Goal: Transaction & Acquisition: Purchase product/service

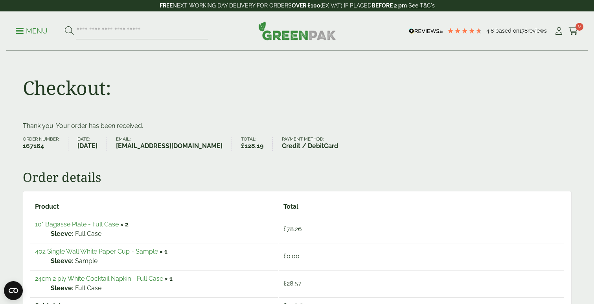
click at [33, 32] on p "Menu" at bounding box center [32, 30] width 32 height 9
click at [21, 33] on p "Menu" at bounding box center [32, 30] width 32 height 9
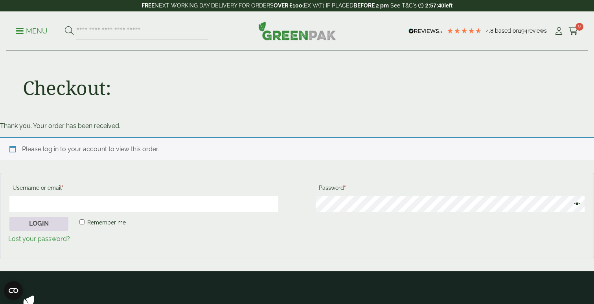
type input "**********"
click at [50, 225] on button "Login" at bounding box center [38, 224] width 59 height 14
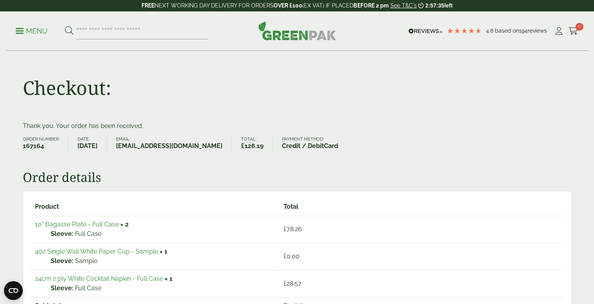
click at [39, 33] on p "Menu" at bounding box center [32, 30] width 32 height 9
click at [117, 31] on input "search" at bounding box center [142, 31] width 132 height 17
type input "**********"
click at [65, 26] on button at bounding box center [69, 31] width 9 height 10
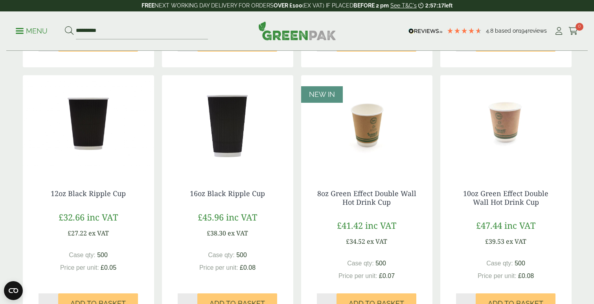
scroll to position [360, 0]
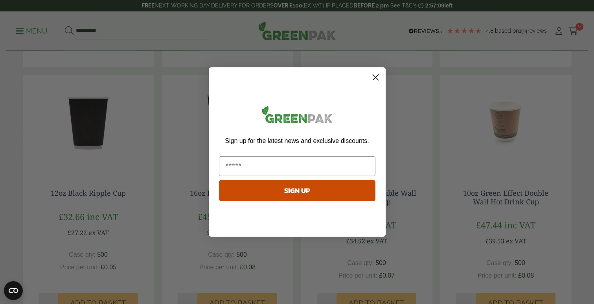
click at [376, 79] on circle "Close dialog" at bounding box center [375, 77] width 13 height 13
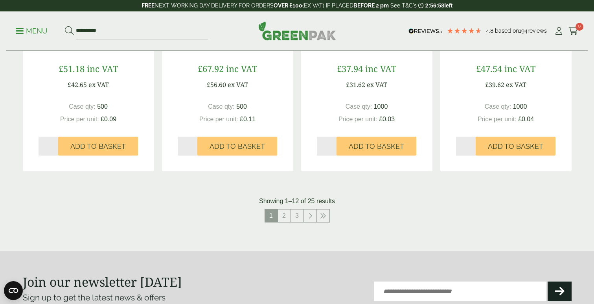
scroll to position [789, 0]
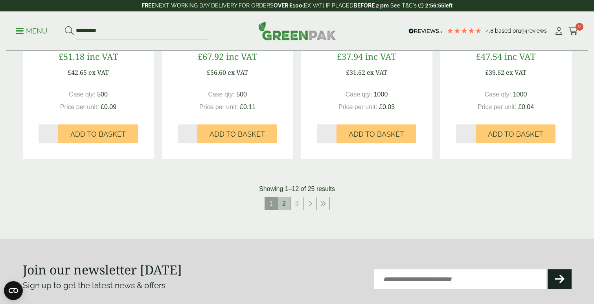
click at [284, 203] on link "2" at bounding box center [284, 203] width 13 height 13
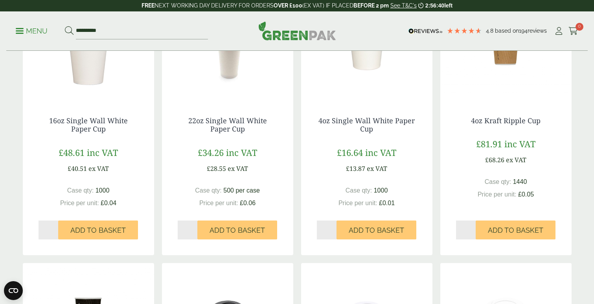
scroll to position [181, 0]
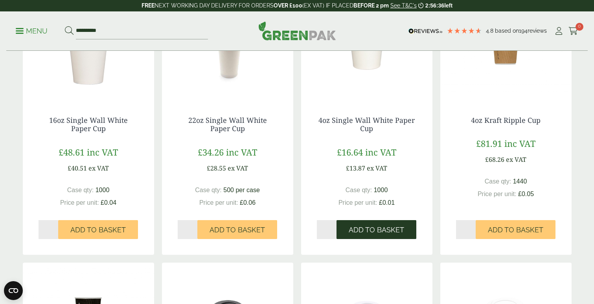
click at [376, 228] on span "Add to Basket" at bounding box center [376, 229] width 55 height 9
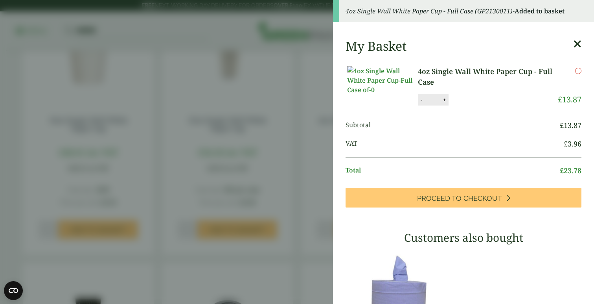
click at [578, 43] on icon at bounding box center [577, 44] width 8 height 11
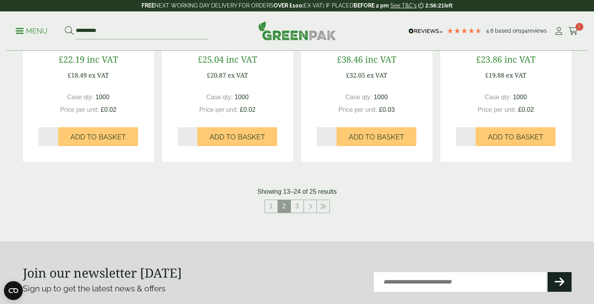
scroll to position [778, 0]
click at [298, 209] on link "3" at bounding box center [297, 205] width 13 height 13
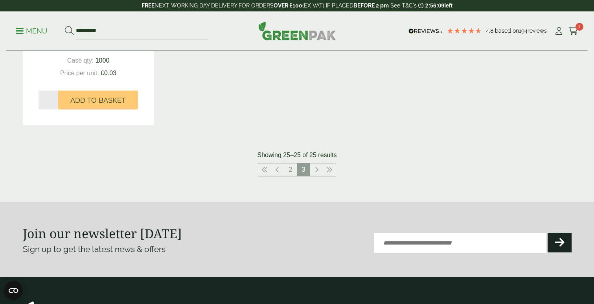
scroll to position [300, 0]
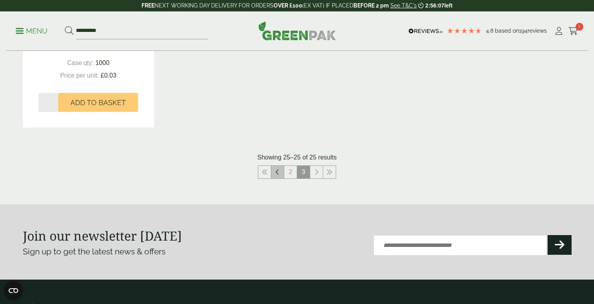
click at [276, 175] on link at bounding box center [277, 172] width 13 height 13
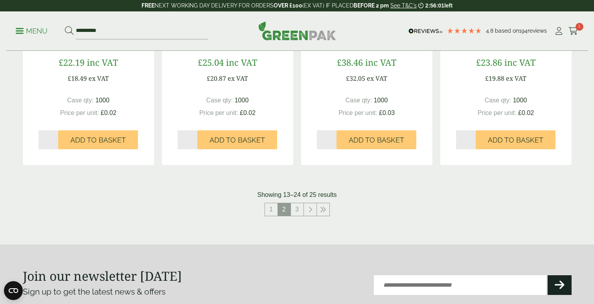
scroll to position [779, 0]
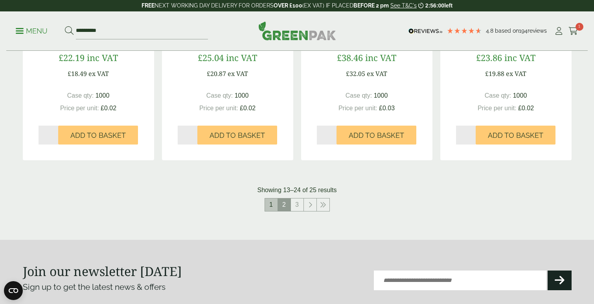
click at [271, 206] on link "1" at bounding box center [271, 204] width 13 height 13
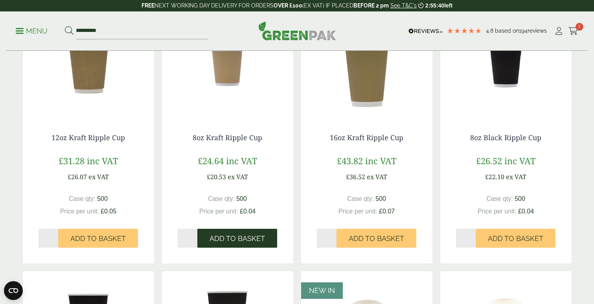
scroll to position [166, 0]
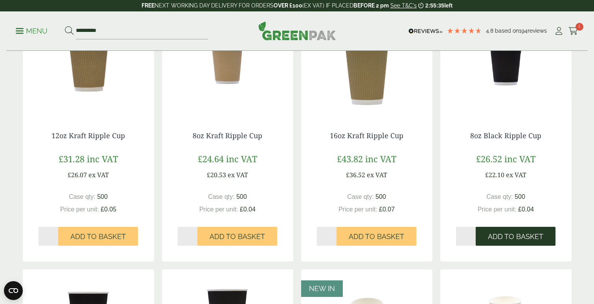
click at [496, 238] on span "Add to Basket" at bounding box center [515, 236] width 55 height 9
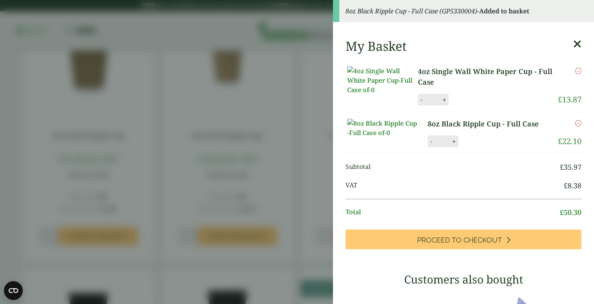
click at [580, 44] on icon at bounding box center [577, 44] width 8 height 11
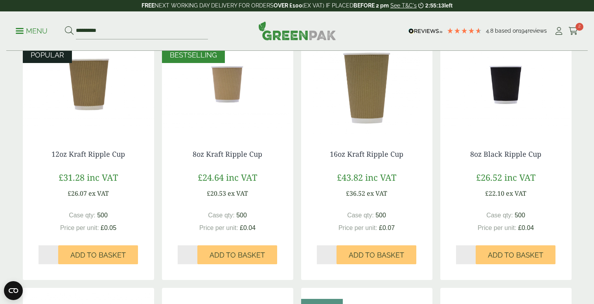
scroll to position [157, 0]
